Goal: Transaction & Acquisition: Book appointment/travel/reservation

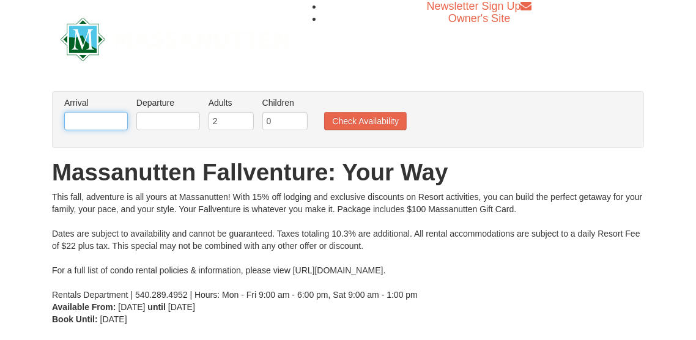
click at [114, 122] on input "text" at bounding box center [96, 121] width 64 height 18
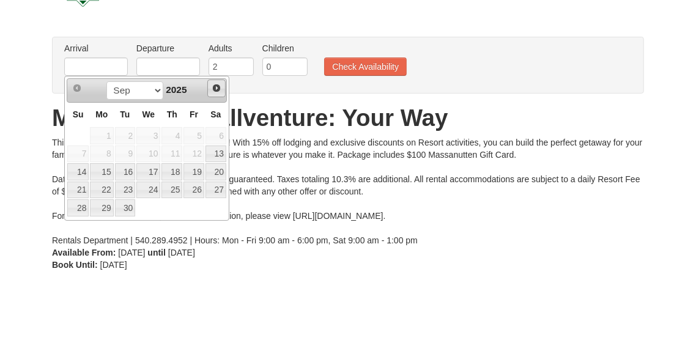
click at [218, 144] on span "Next" at bounding box center [217, 143] width 10 height 10
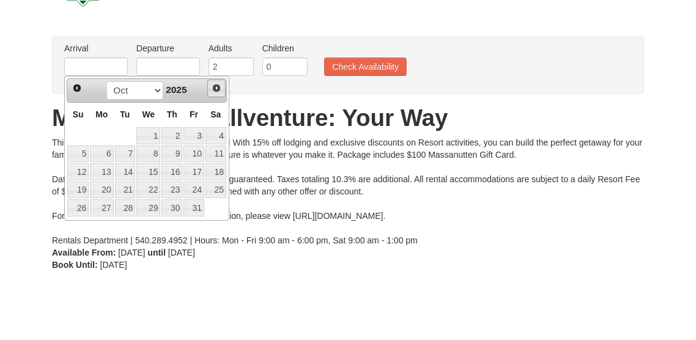
click at [215, 142] on span "Next" at bounding box center [217, 143] width 10 height 10
click at [81, 140] on span "Prev" at bounding box center [77, 143] width 10 height 10
click at [125, 226] on link "14" at bounding box center [125, 226] width 21 height 17
type input "[DATE]"
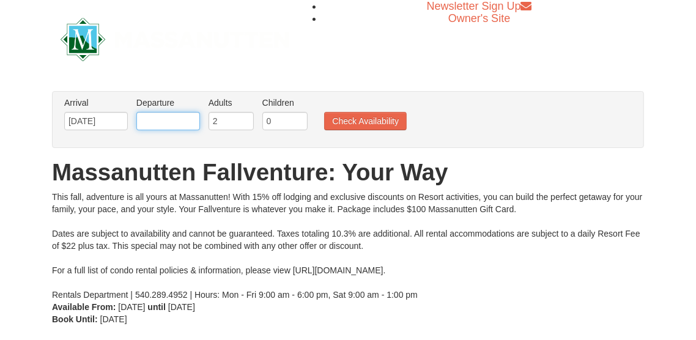
click at [188, 125] on input "text" at bounding box center [168, 121] width 64 height 18
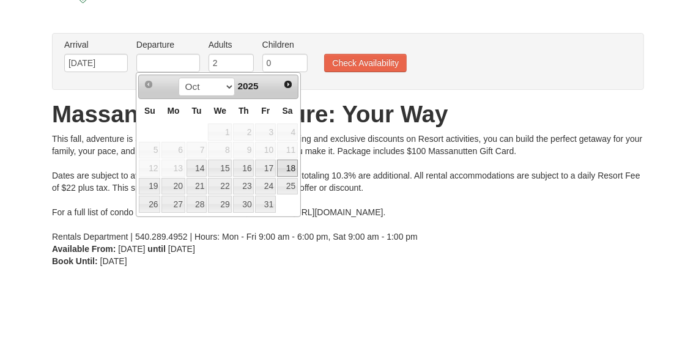
click at [291, 226] on link "18" at bounding box center [287, 226] width 21 height 17
type input "[DATE]"
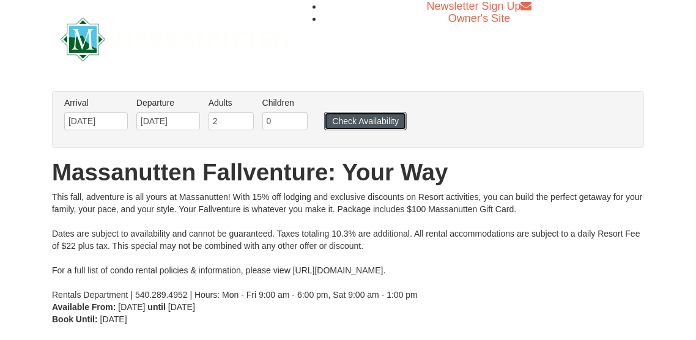
click at [363, 122] on button "Check Availability" at bounding box center [365, 121] width 83 height 18
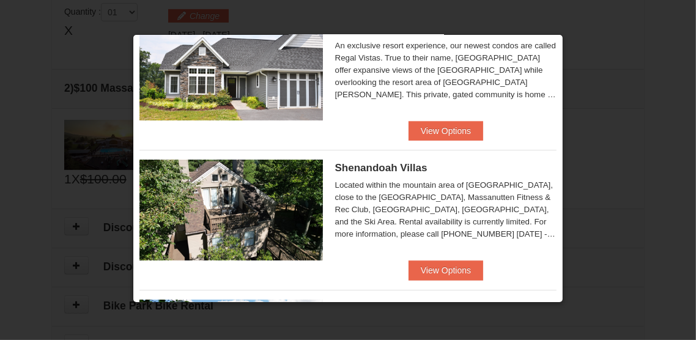
scroll to position [197, 0]
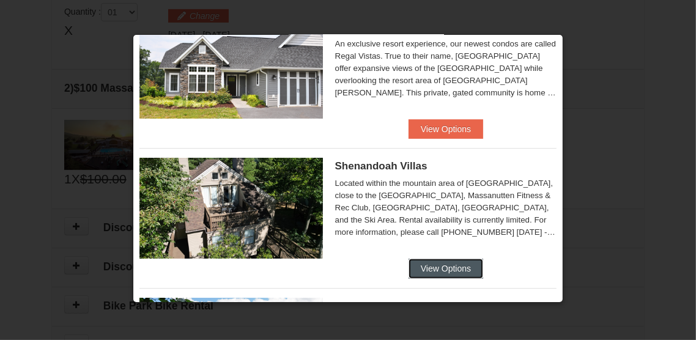
click at [446, 265] on button "View Options" at bounding box center [445, 269] width 75 height 20
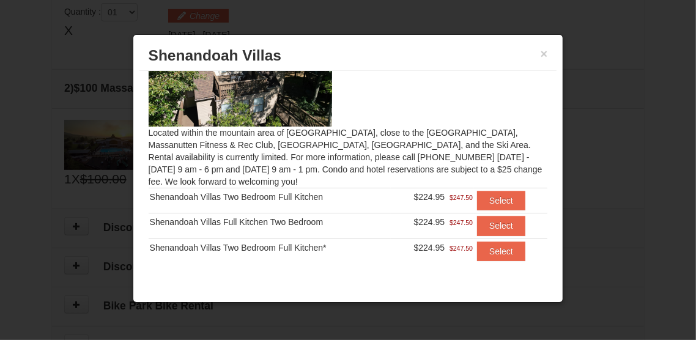
scroll to position [58, 0]
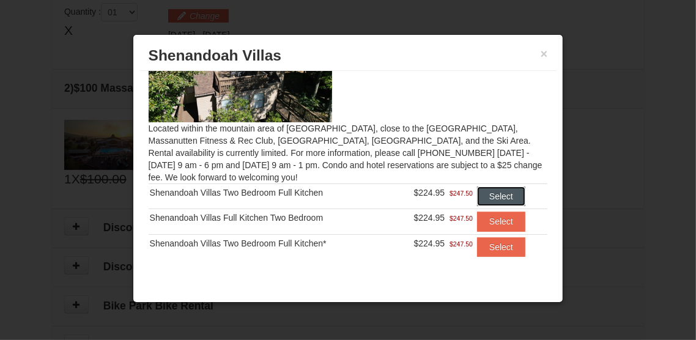
click at [503, 196] on button "Select" at bounding box center [501, 196] width 48 height 20
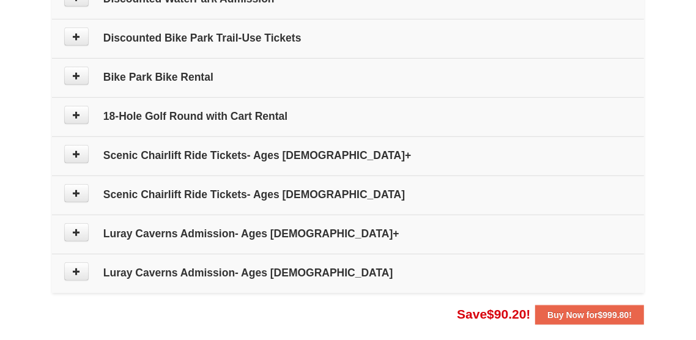
scroll to position [656, 0]
